Goal: Transaction & Acquisition: Purchase product/service

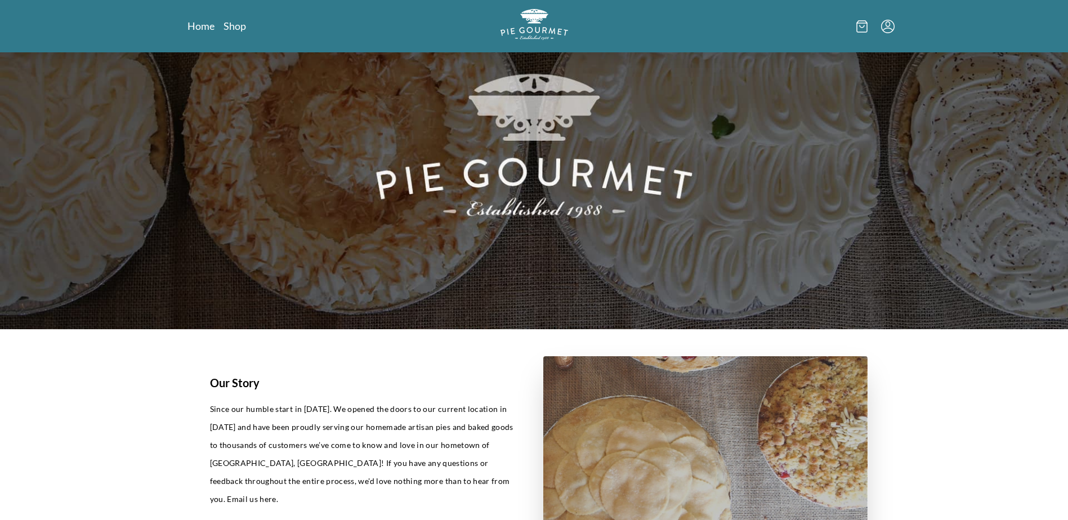
scroll to position [281, 0]
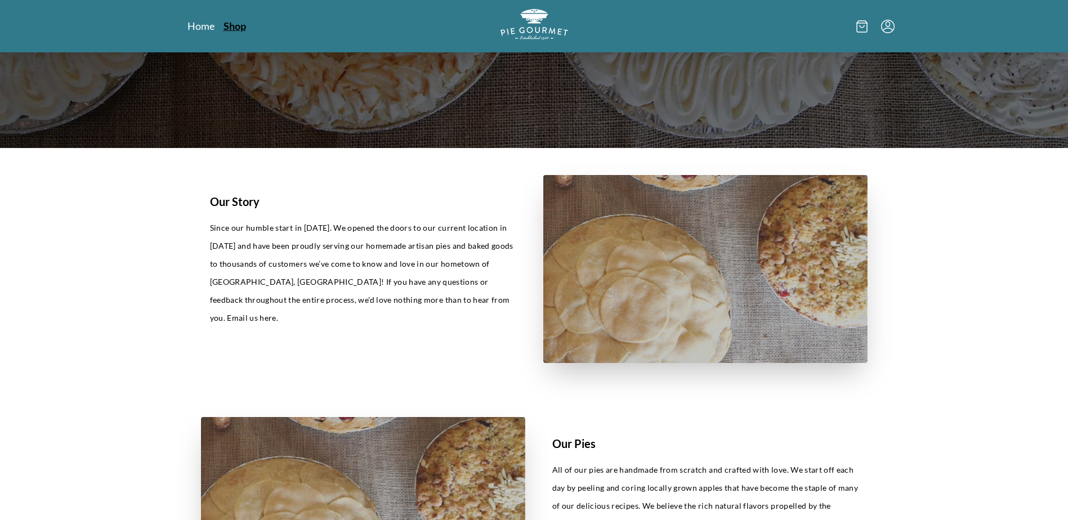
click at [236, 25] on link "Shop" at bounding box center [234, 26] width 23 height 14
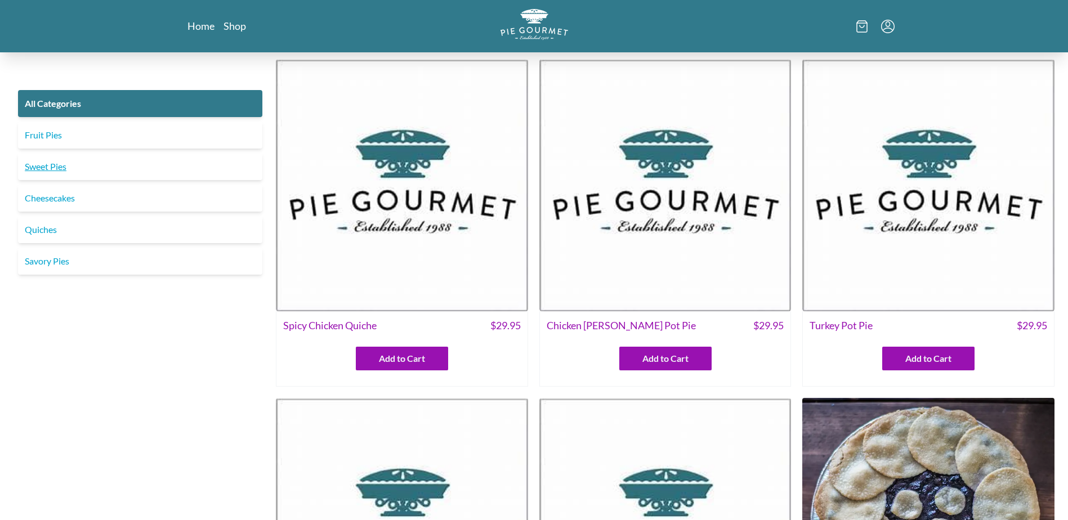
click at [46, 165] on link "Sweet Pies" at bounding box center [140, 166] width 244 height 27
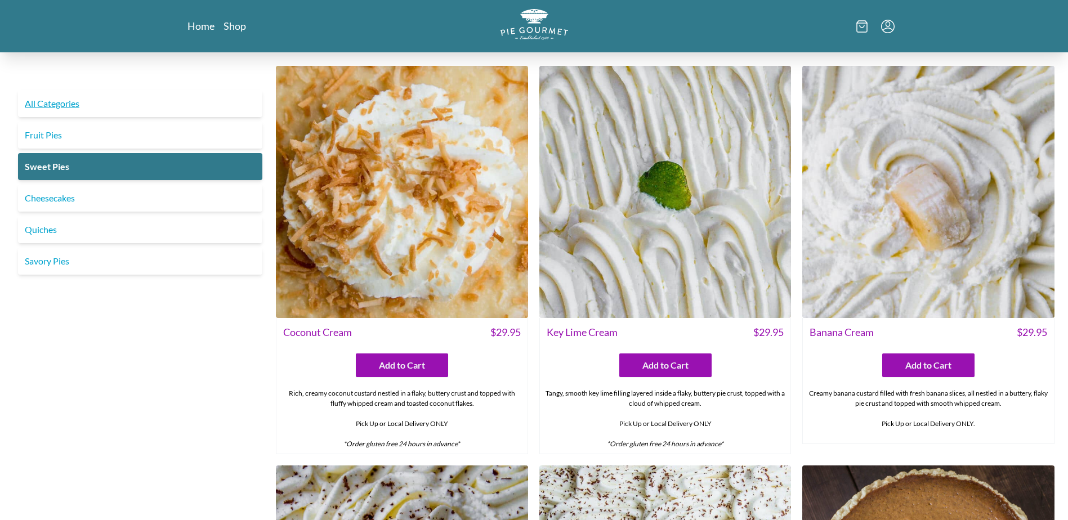
click at [106, 104] on link "All Categories" at bounding box center [140, 103] width 244 height 27
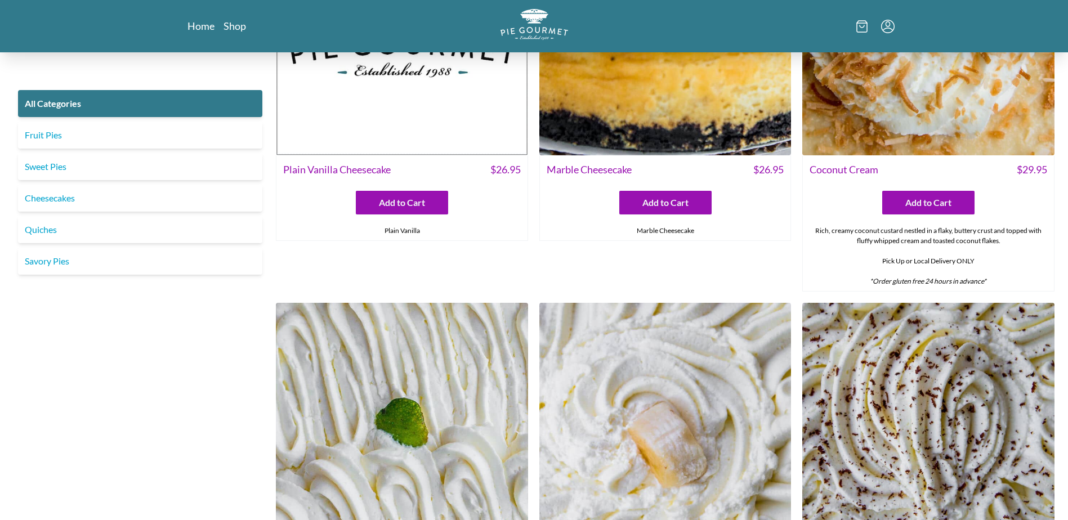
scroll to position [2196, 0]
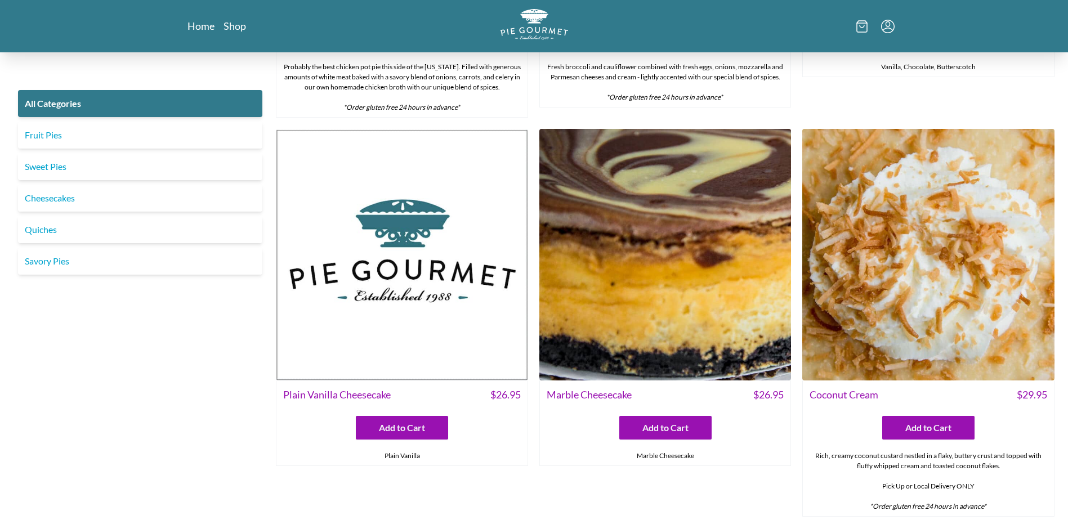
click at [951, 289] on img at bounding box center [928, 255] width 252 height 252
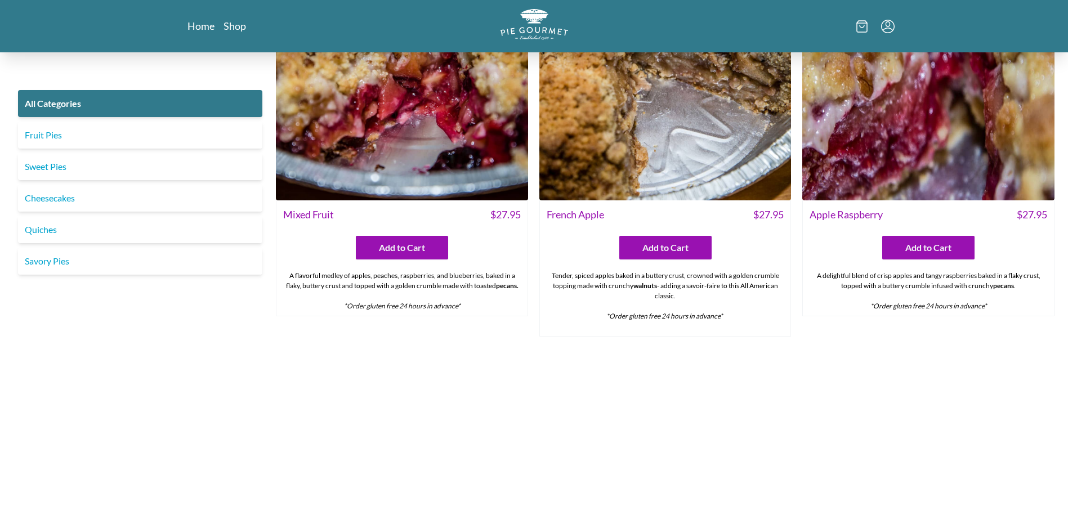
scroll to position [4616, 0]
